Goal: Use online tool/utility: Use online tool/utility

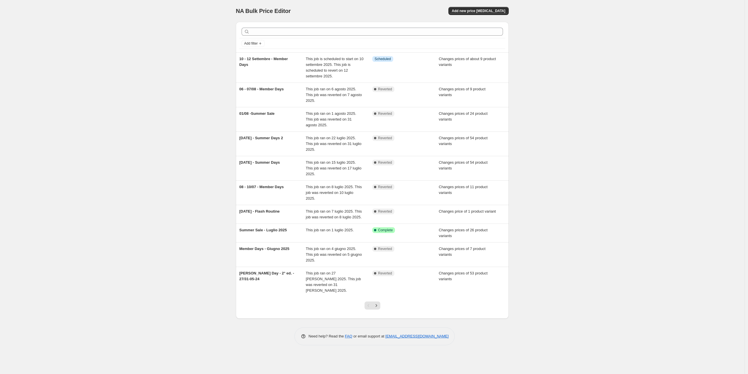
drag, startPoint x: 646, startPoint y: 130, endPoint x: 548, endPoint y: 44, distance: 131.0
click at [646, 130] on div "NA Bulk Price Editor. This page is ready NA Bulk Price Editor Add new price cha…" at bounding box center [372, 187] width 745 height 374
